Goal: Task Accomplishment & Management: Manage account settings

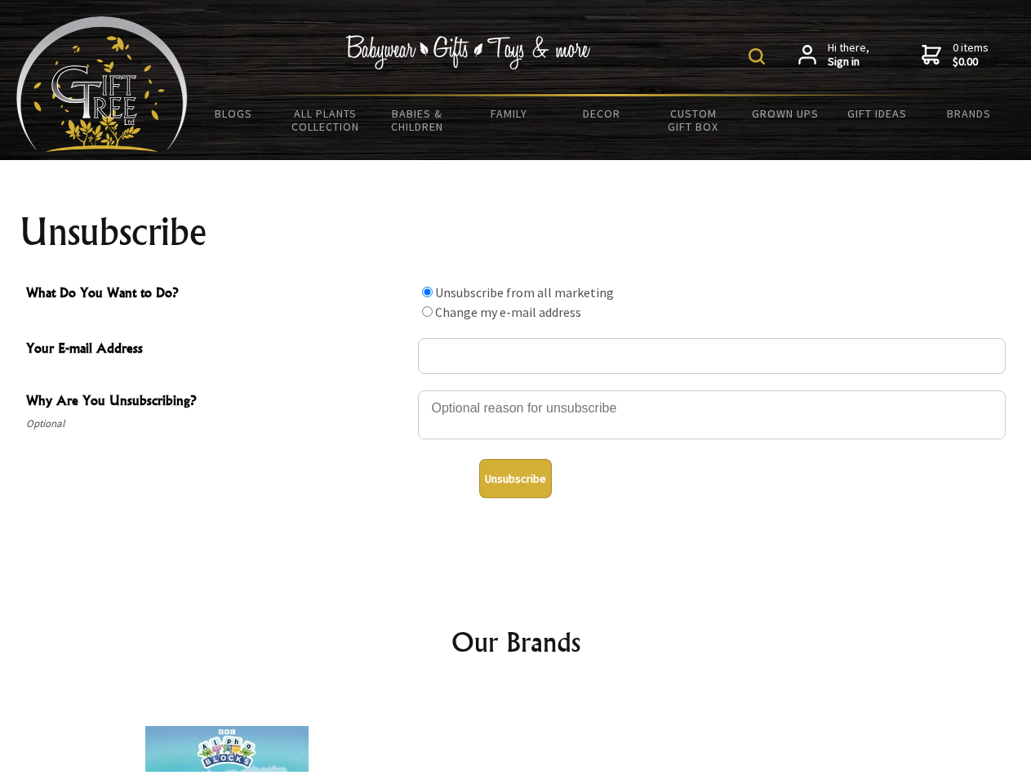
click at [759, 56] on img at bounding box center [757, 56] width 16 height 16
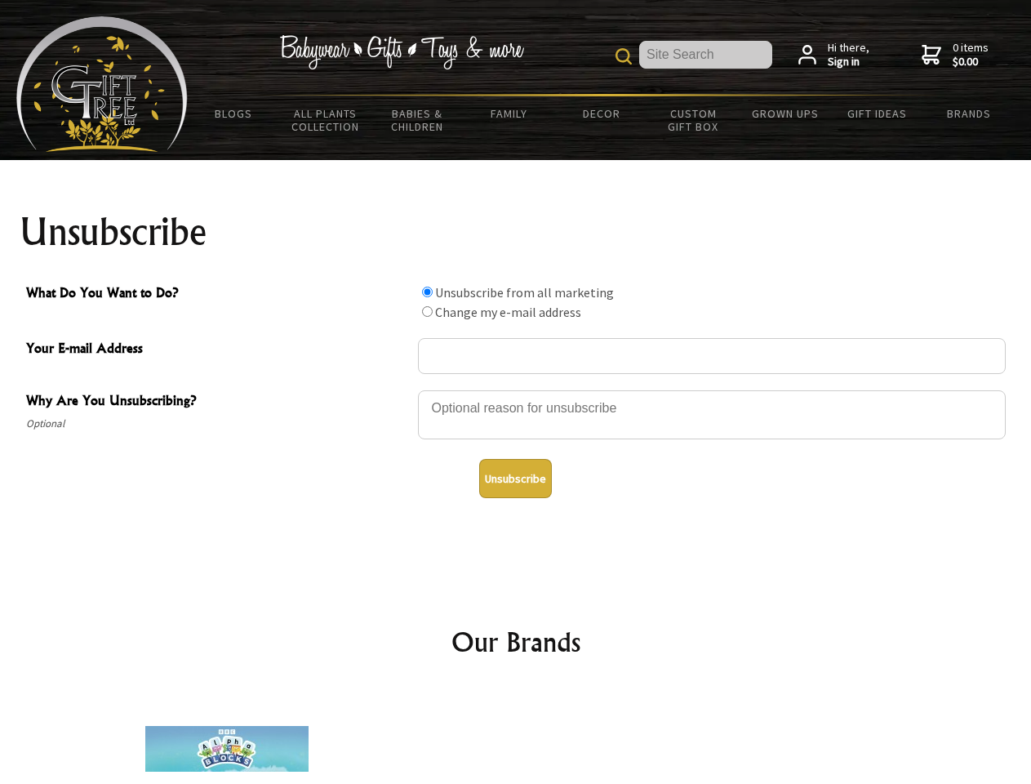
click at [516, 389] on div at bounding box center [712, 417] width 588 height 57
click at [427, 291] on input "What Do You Want to Do?" at bounding box center [427, 292] width 11 height 11
click at [427, 311] on input "What Do You Want to Do?" at bounding box center [427, 311] width 11 height 11
radio input "true"
click at [515, 478] on button "Unsubscribe" at bounding box center [515, 478] width 73 height 39
